Goal: Information Seeking & Learning: Learn about a topic

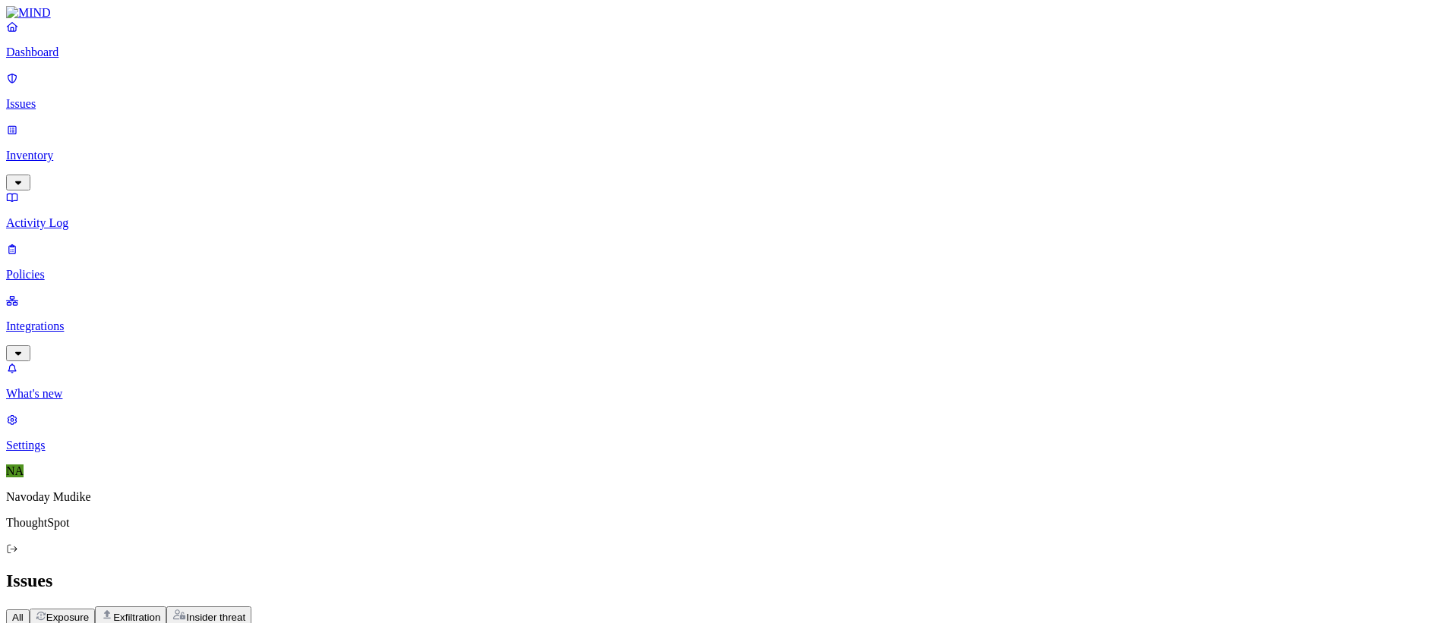
click at [1011, 571] on h2 "Issues" at bounding box center [720, 581] width 1428 height 21
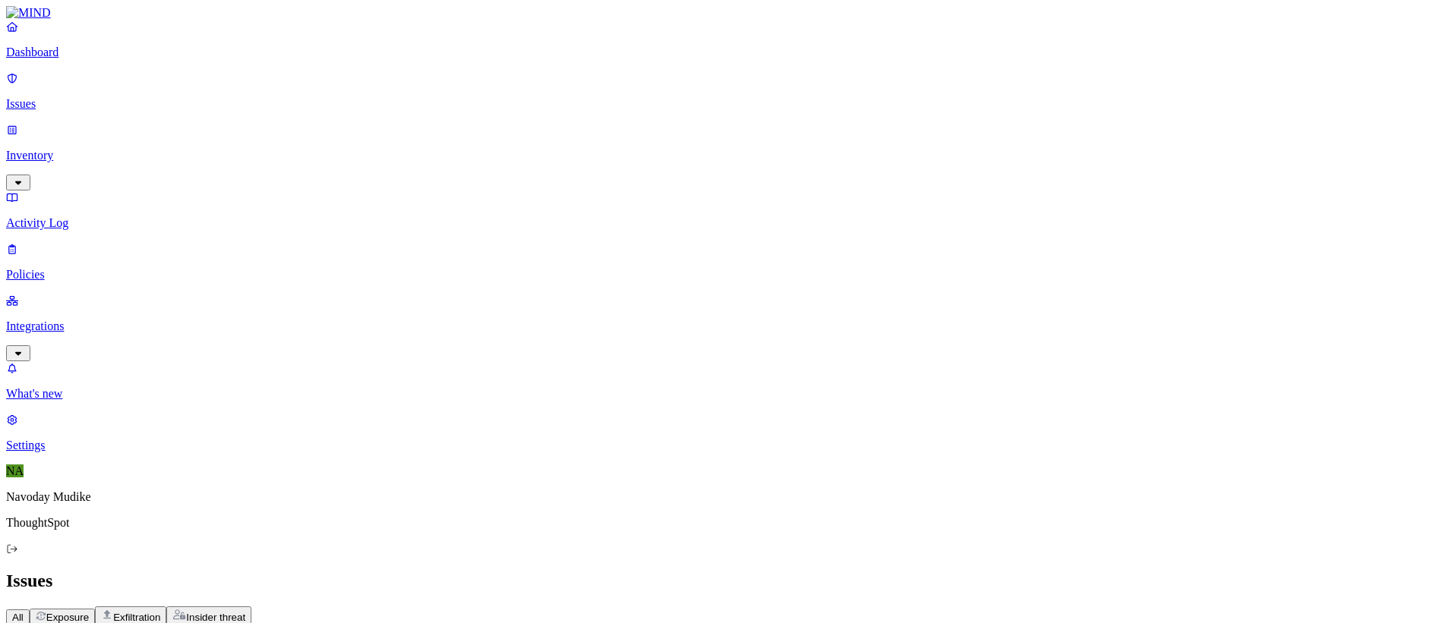
scroll to position [0, 0]
click at [1031, 571] on div "Issues" at bounding box center [720, 581] width 1428 height 21
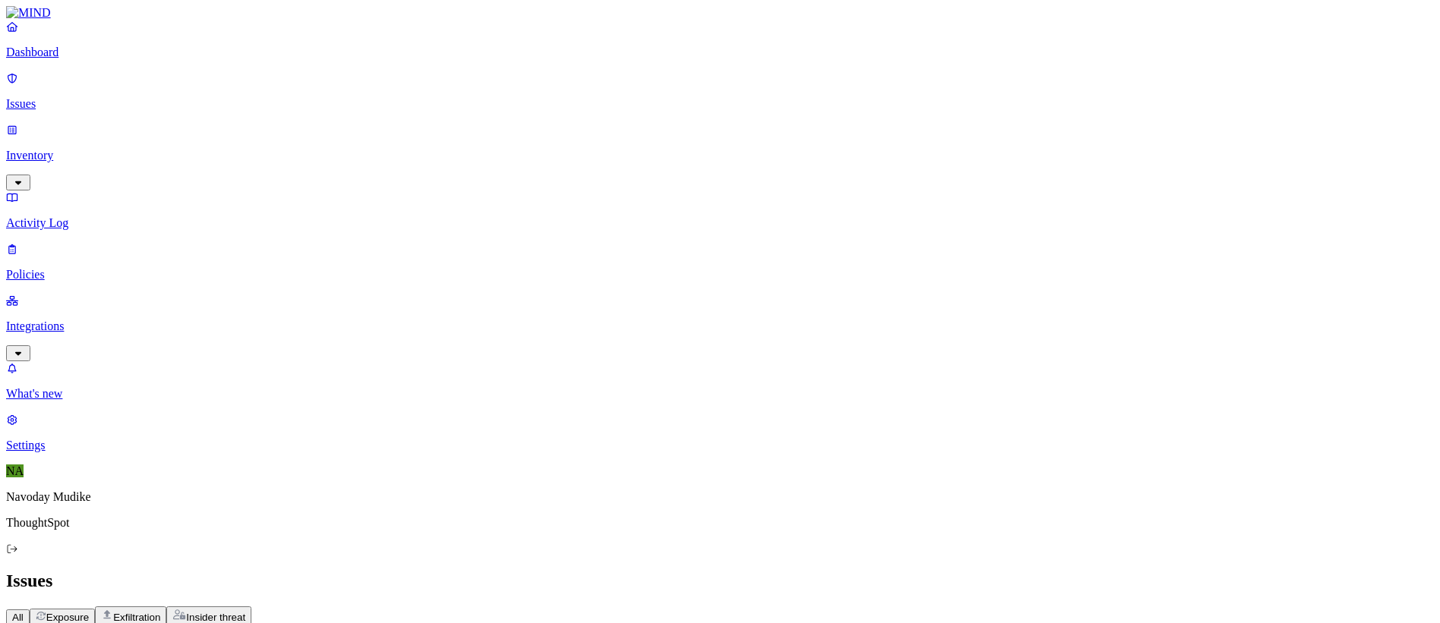
scroll to position [47, 0]
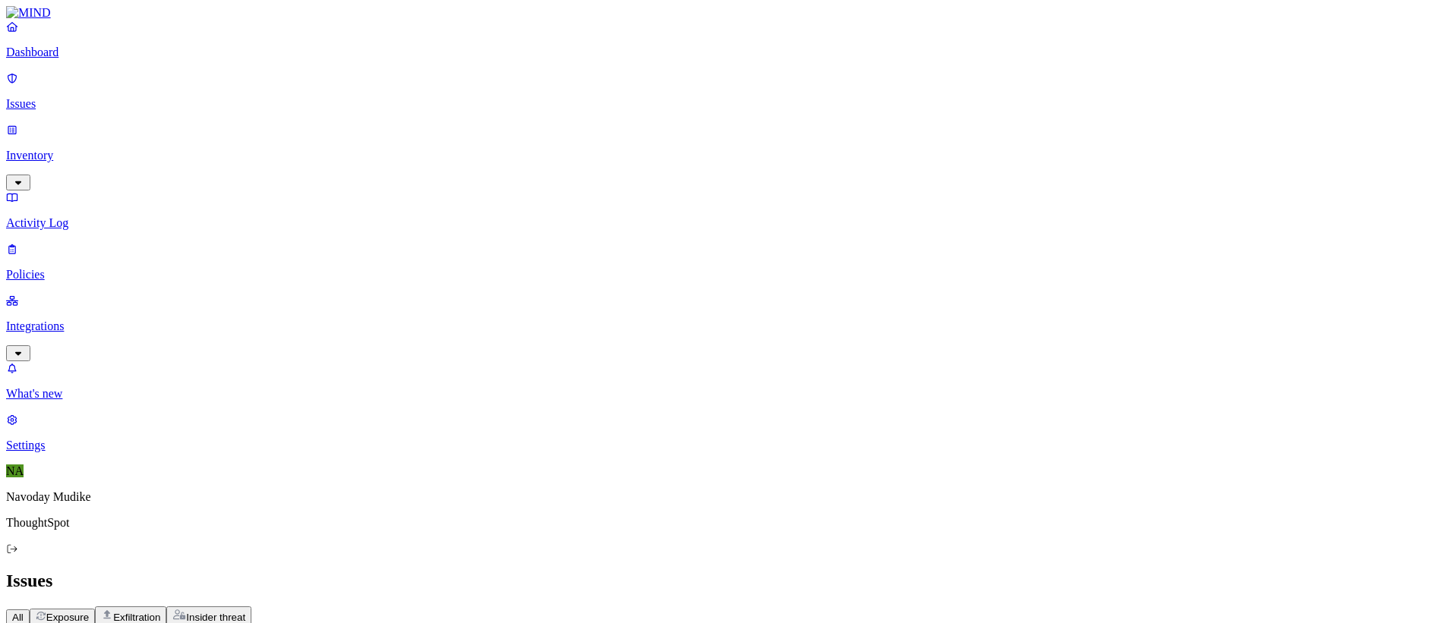
drag, startPoint x: 1321, startPoint y: 300, endPoint x: 997, endPoint y: 302, distance: 324.3
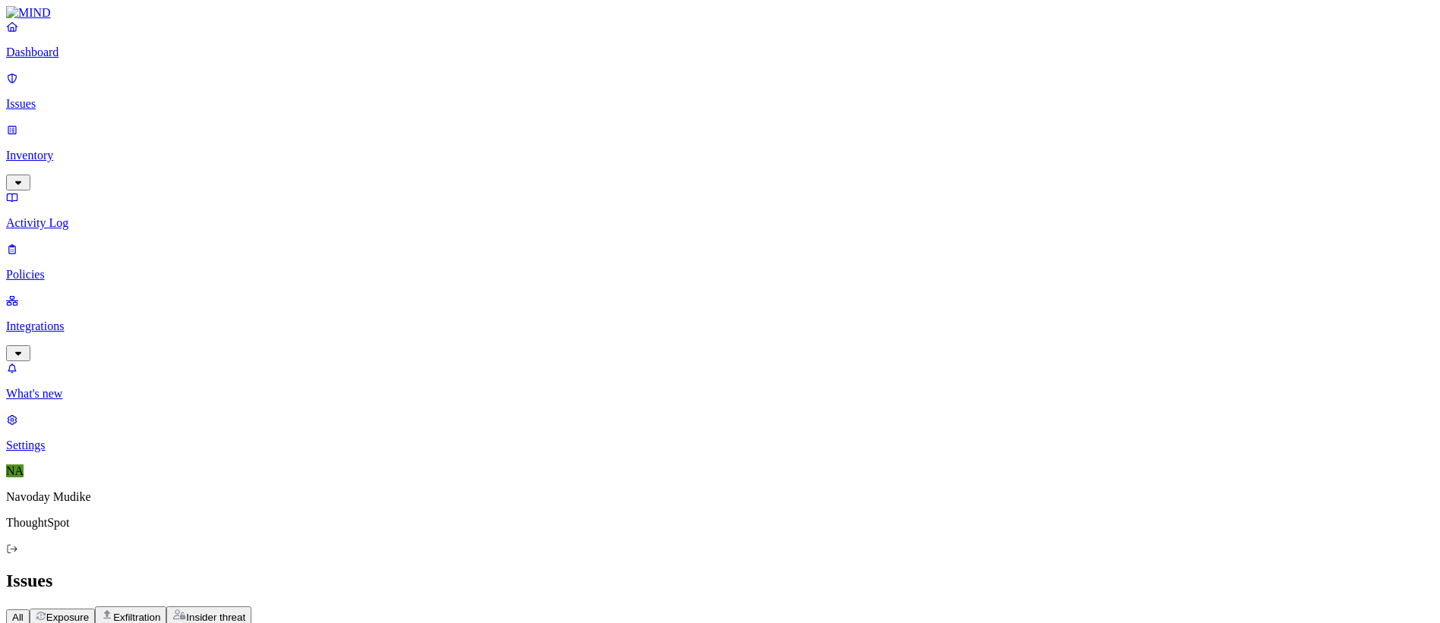
click at [1049, 607] on div "All Exposure Exfiltration Insider threat" at bounding box center [720, 616] width 1428 height 19
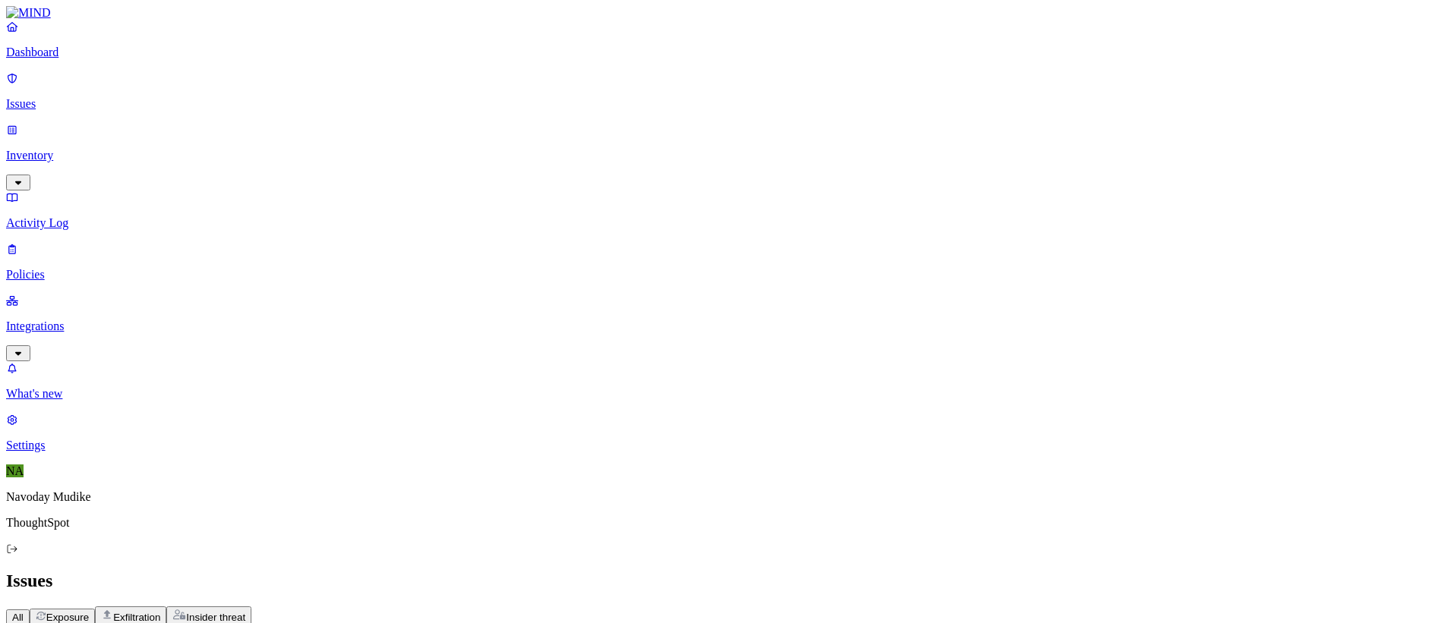
click at [1031, 607] on div "All Exposure Exfiltration Insider threat" at bounding box center [720, 616] width 1428 height 19
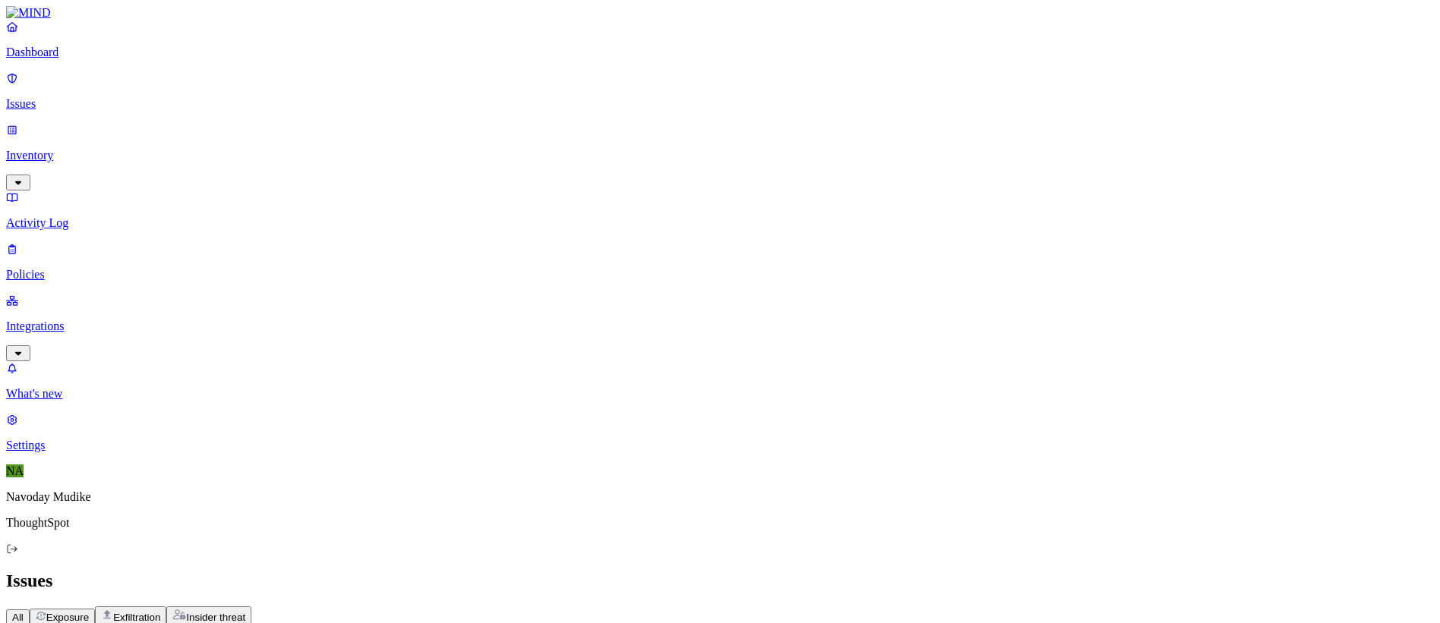
click at [1292, 345] on div "Go to activity Go to activity" at bounding box center [1278, 346] width 67 height 14
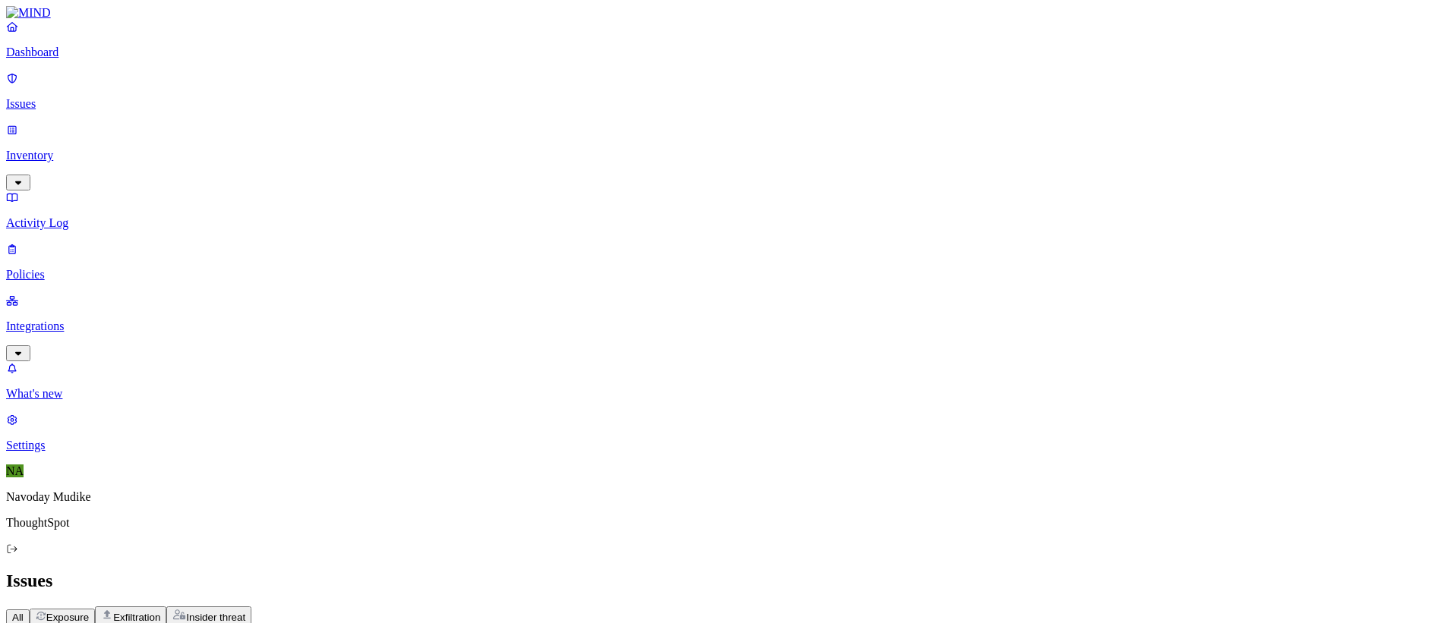
scroll to position [25, 0]
drag, startPoint x: 1178, startPoint y: 307, endPoint x: 1225, endPoint y: 308, distance: 47.1
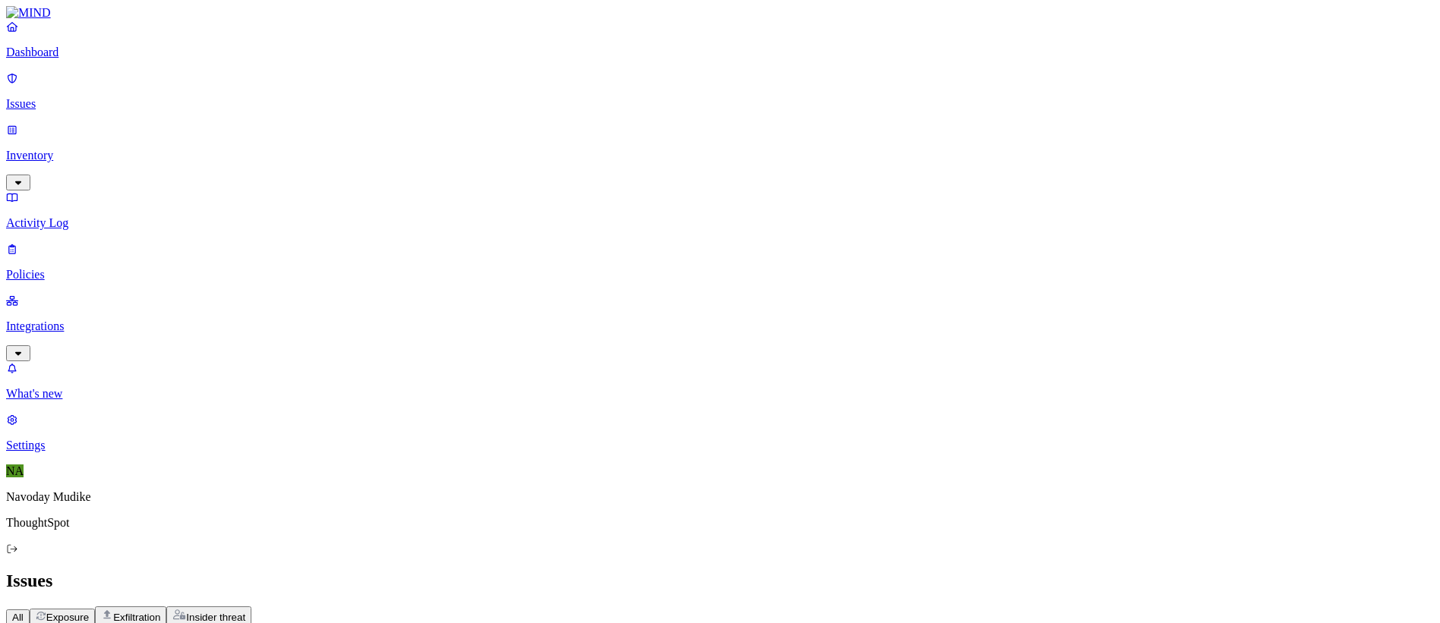
drag, startPoint x: 1427, startPoint y: 181, endPoint x: 1431, endPoint y: 139, distance: 42.0
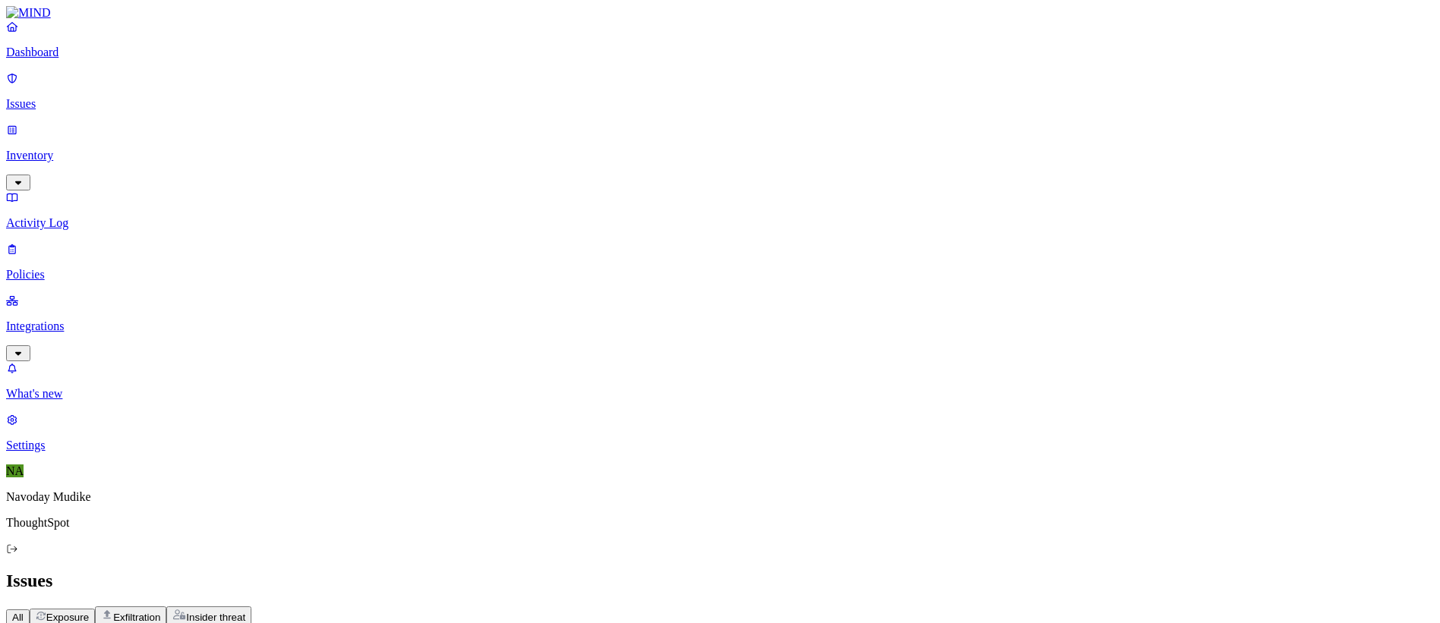
click at [626, 571] on h2 "Issues" at bounding box center [720, 581] width 1428 height 21
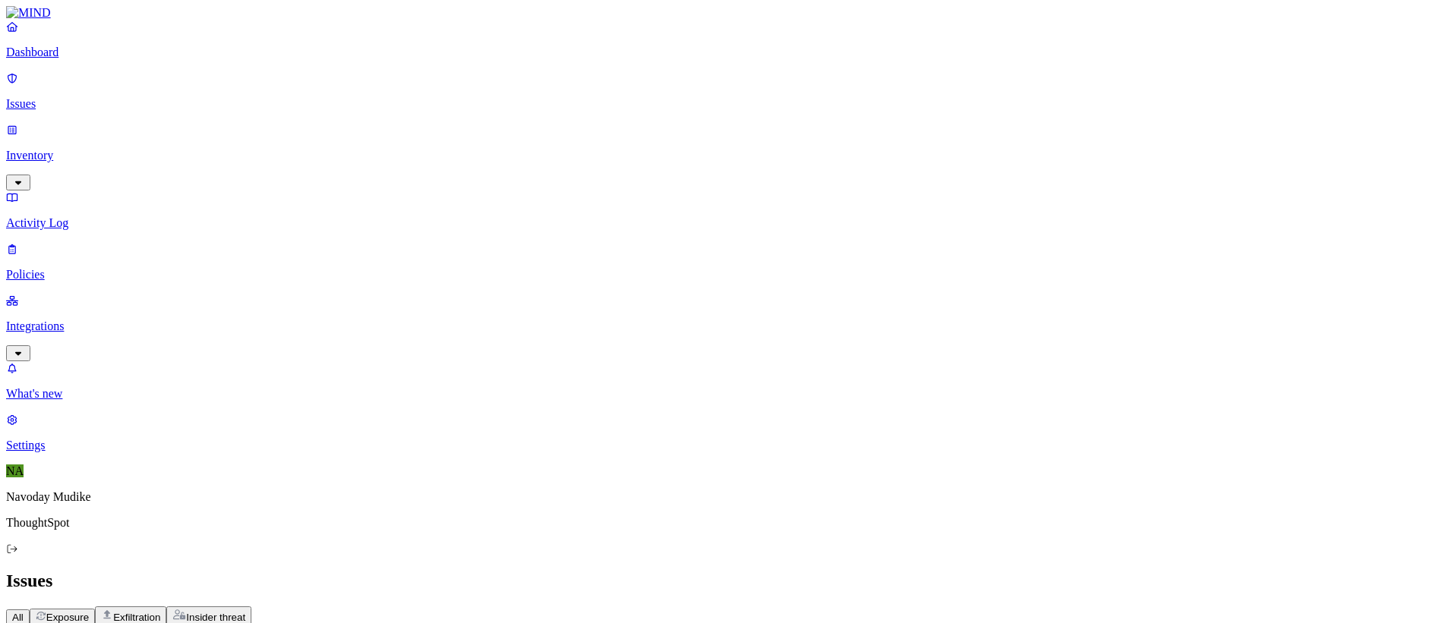
scroll to position [113, 0]
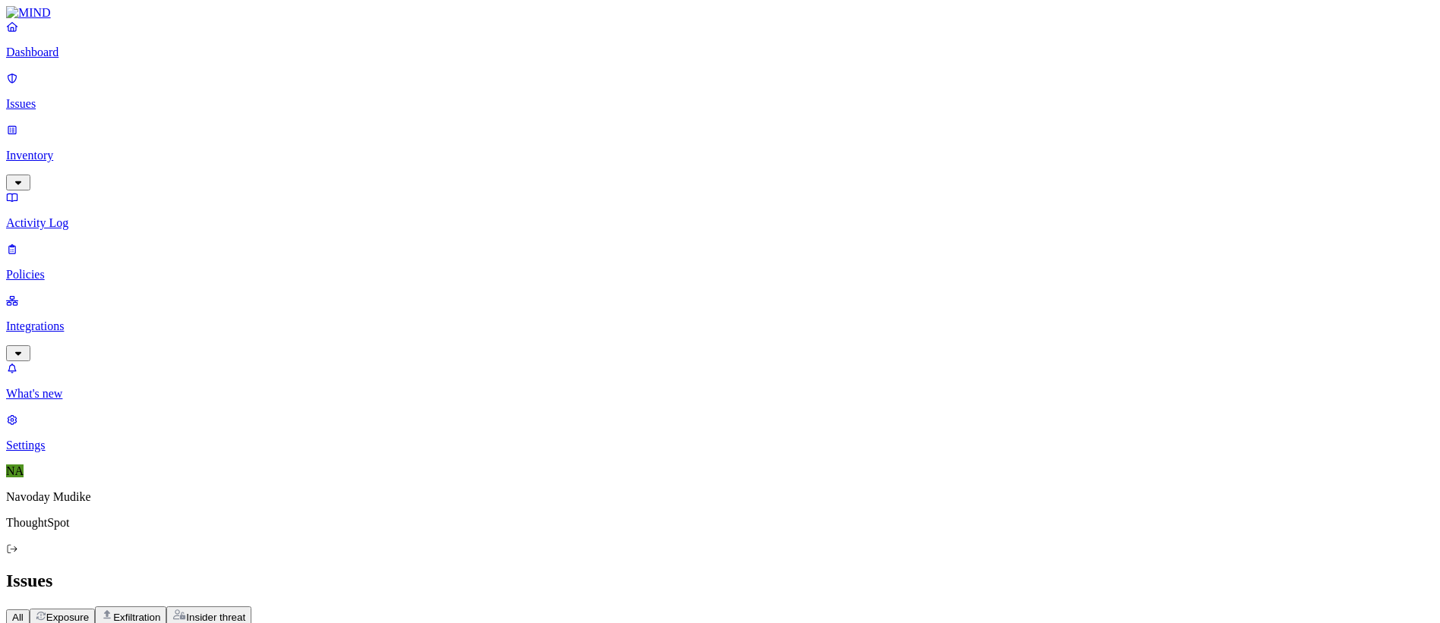
click at [804, 571] on h2 "Issues" at bounding box center [720, 581] width 1428 height 21
click at [58, 623] on button "Policy" at bounding box center [32, 634] width 52 height 16
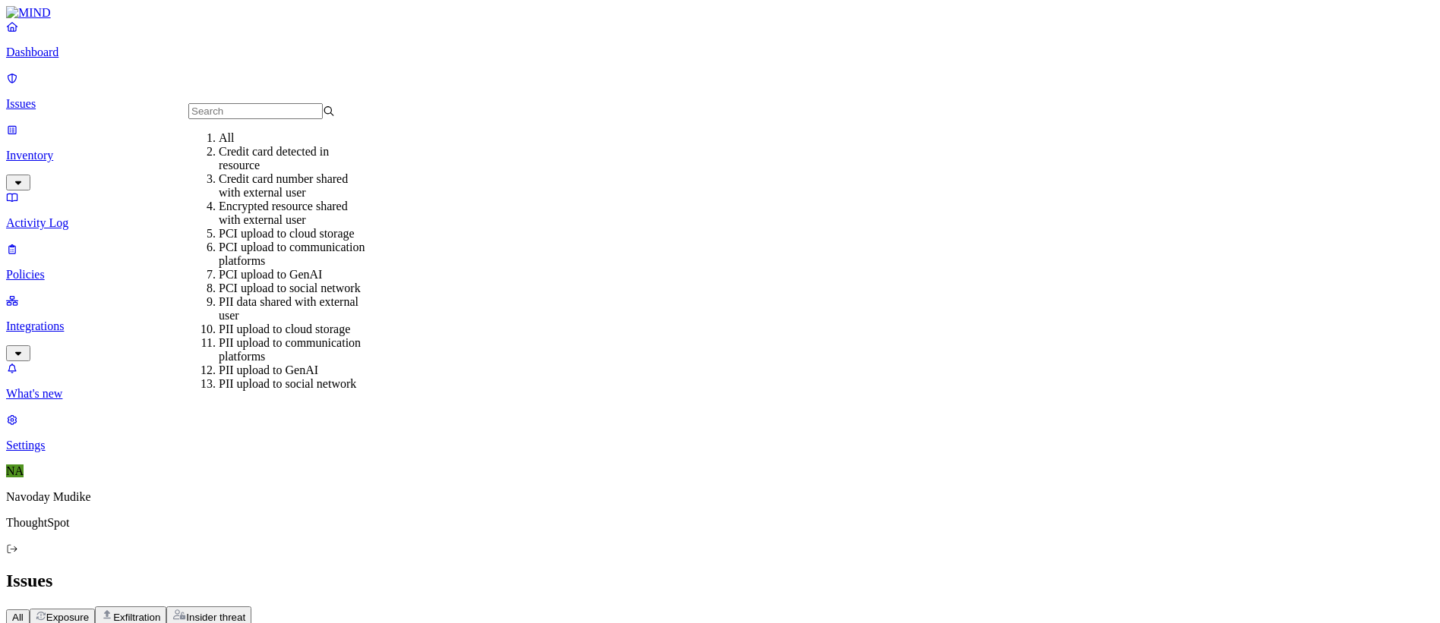
click at [39, 623] on span "Policy" at bounding box center [25, 633] width 27 height 11
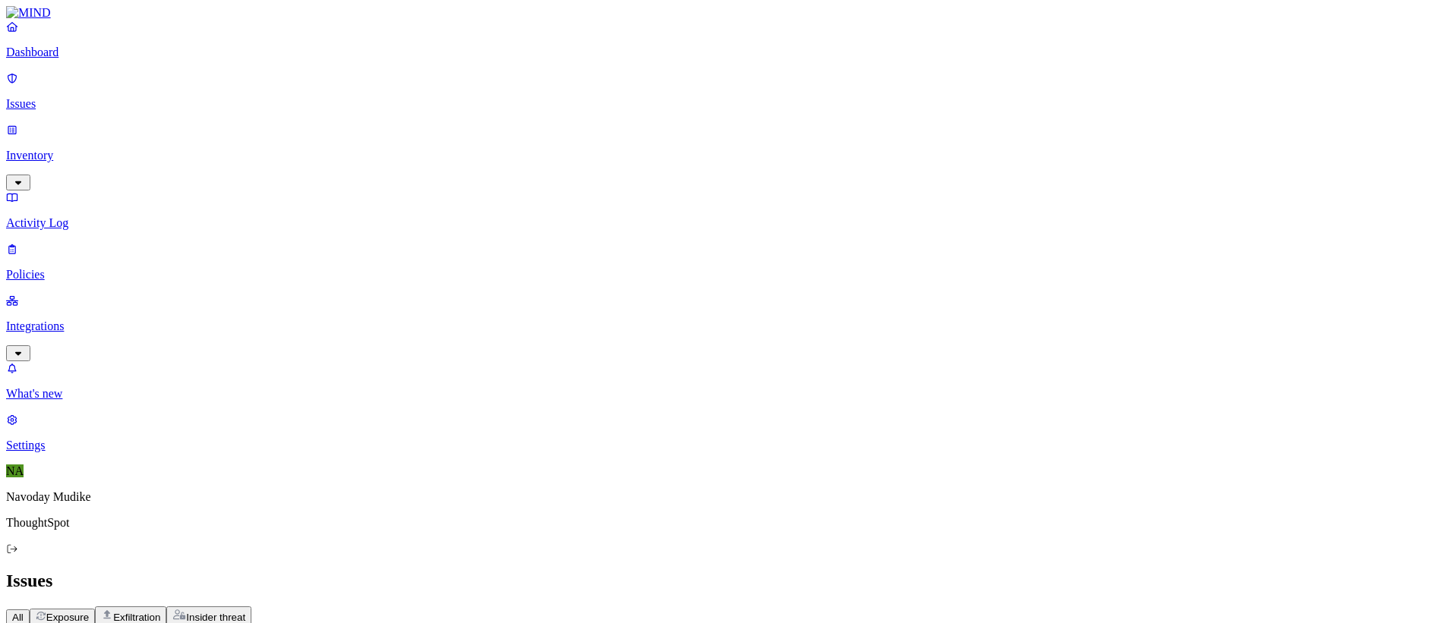
click at [141, 623] on button "Status: Open" at bounding box center [100, 634] width 84 height 16
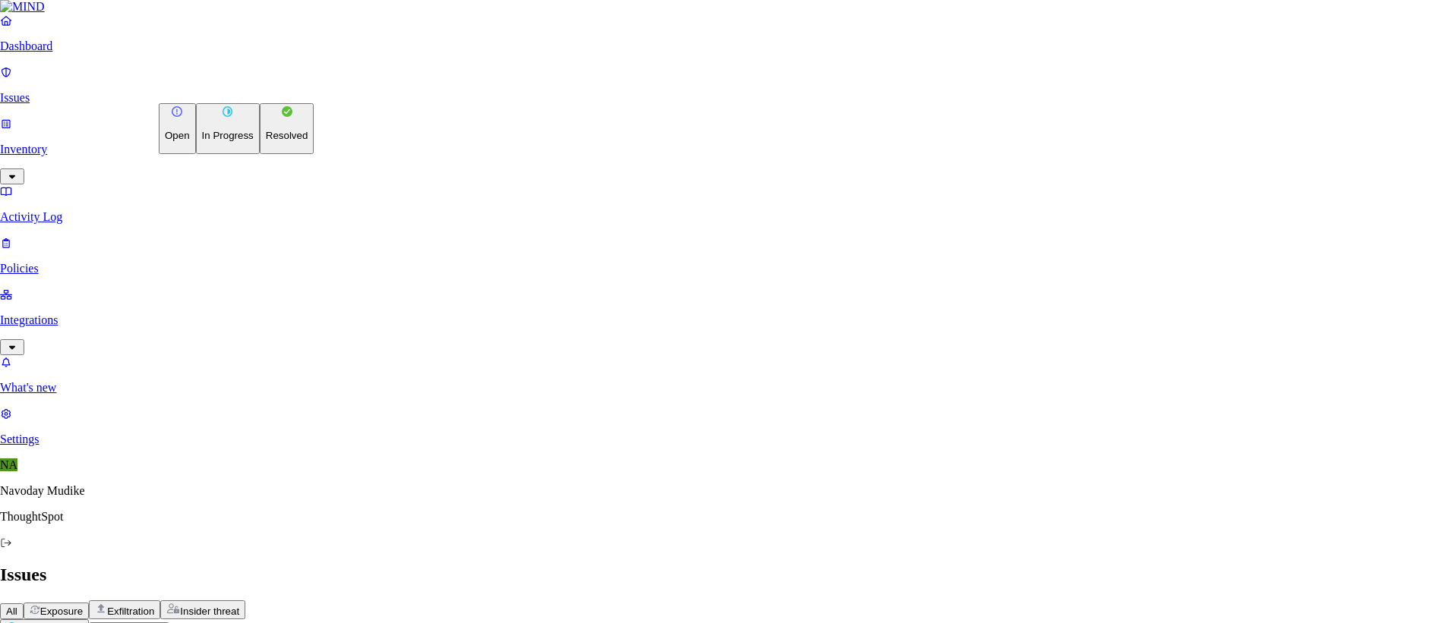
click at [89, 620] on button "Change status" at bounding box center [44, 629] width 89 height 19
click at [240, 142] on button "In Progress" at bounding box center [228, 128] width 64 height 51
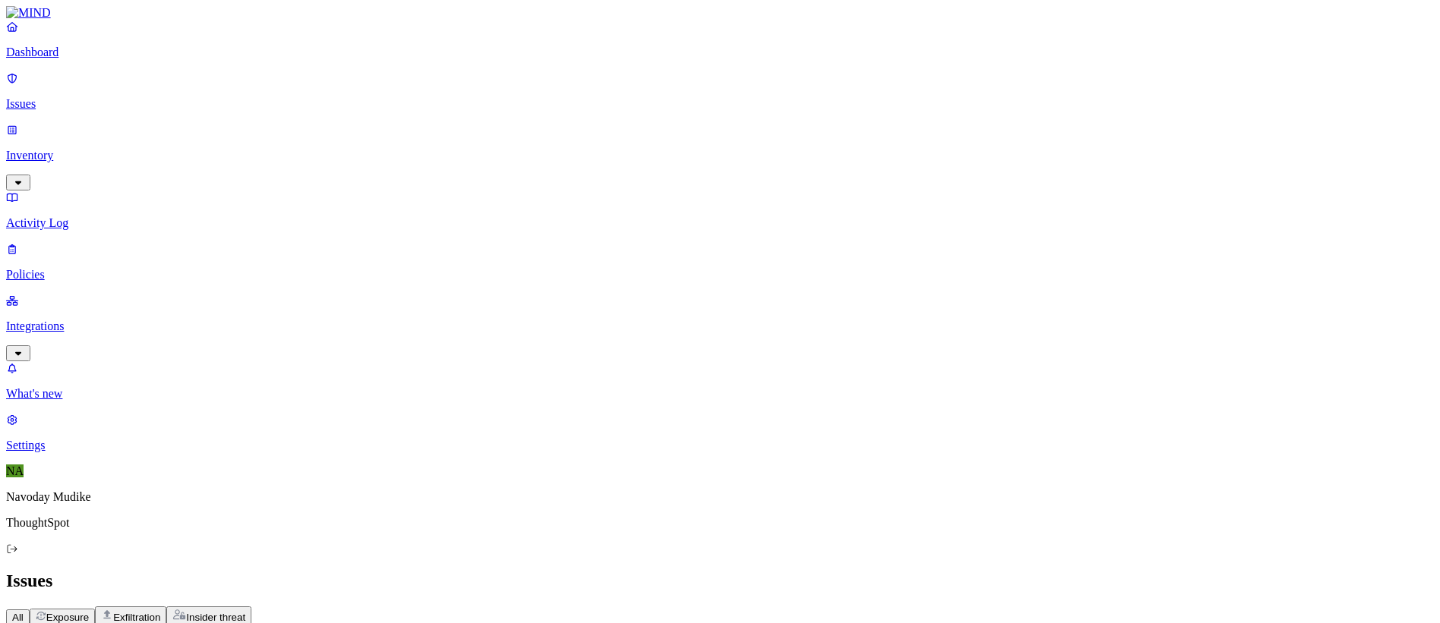
click at [230, 93] on html "Dashboard Issues Inventory Activity Log Policies Integrations What's new 1 Sett…" at bounding box center [720, 395] width 1440 height 790
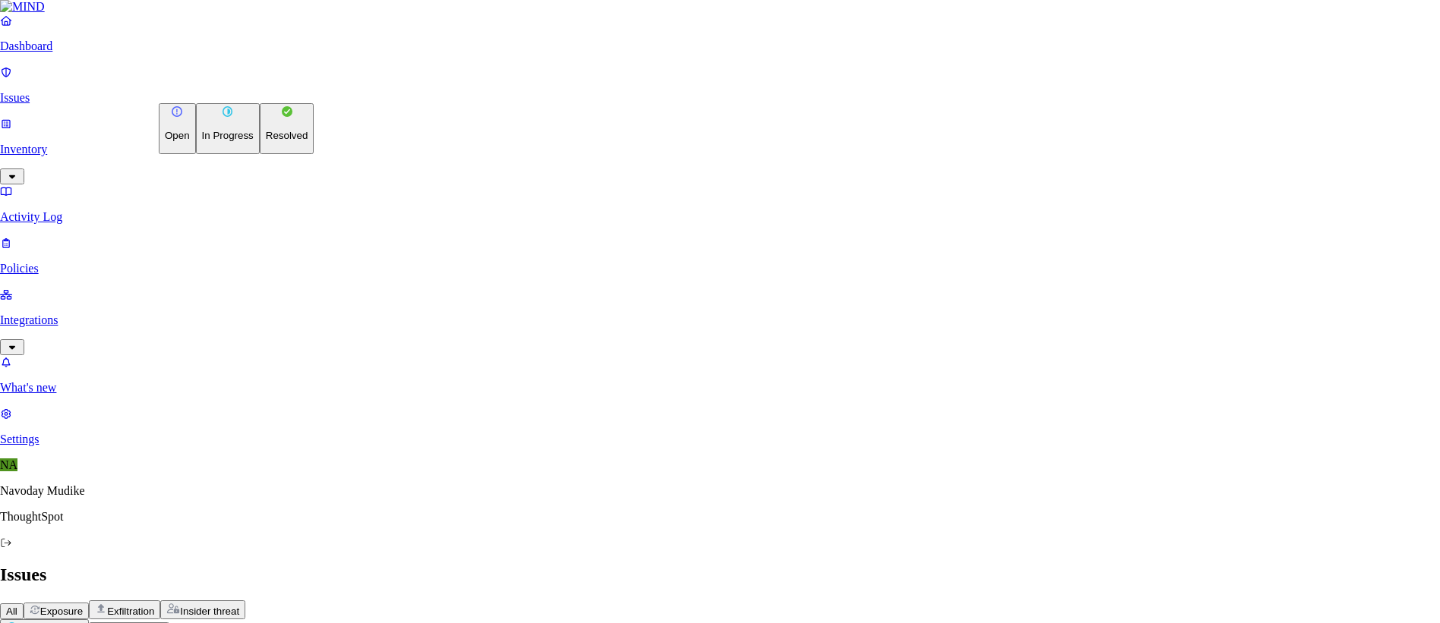
click at [209, 140] on p "In Progress" at bounding box center [228, 135] width 52 height 11
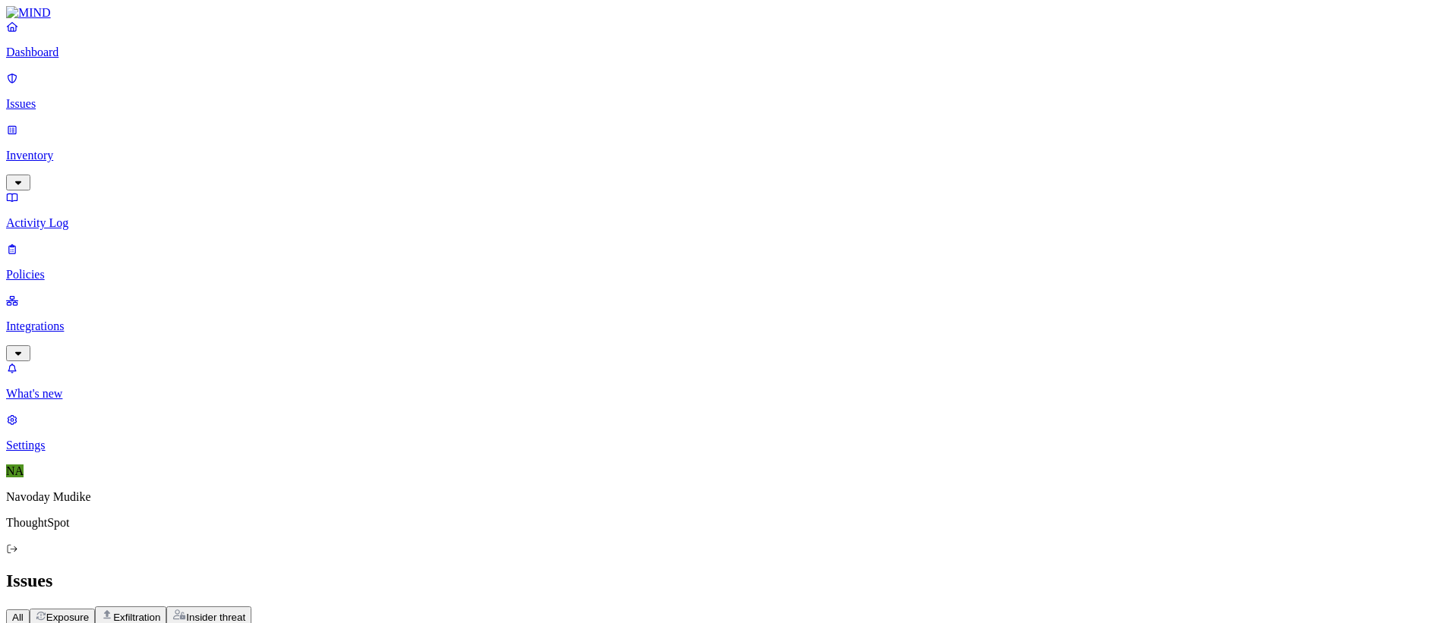
click at [123, 623] on span "Status: Open" at bounding box center [93, 633] width 59 height 11
click at [276, 169] on button "button" at bounding box center [282, 171] width 12 height 5
click at [276, 121] on button "button" at bounding box center [282, 123] width 12 height 16
click at [827, 607] on div "All Exposure Exfiltration Insider threat" at bounding box center [720, 616] width 1428 height 19
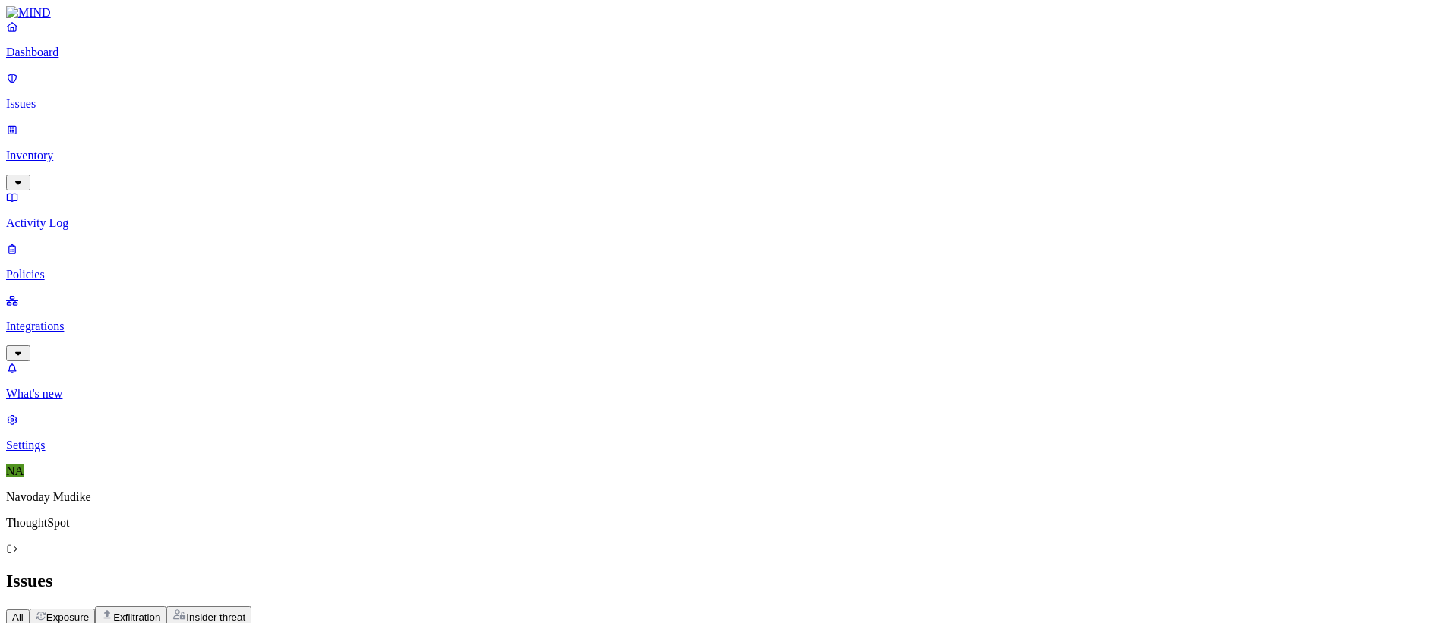
scroll to position [235, 0]
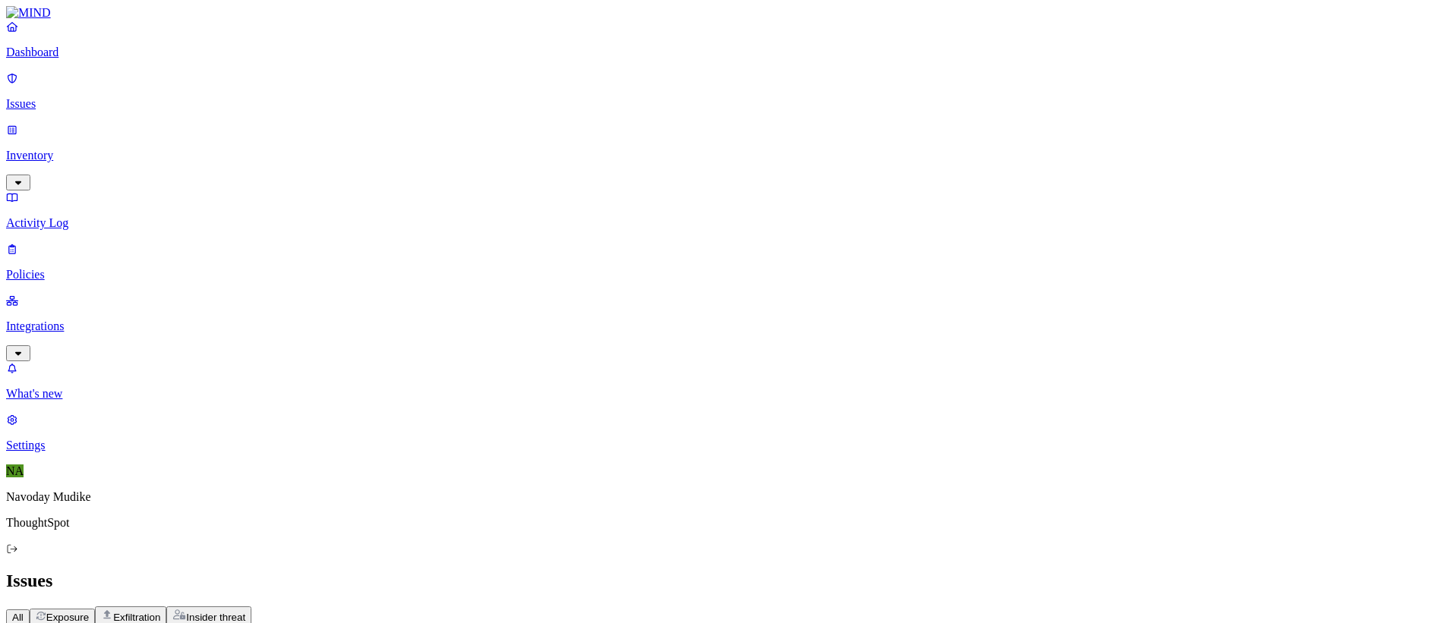
scroll to position [531, 0]
click at [767, 571] on h2 "Issues" at bounding box center [720, 581] width 1428 height 21
